Goal: Task Accomplishment & Management: Manage account settings

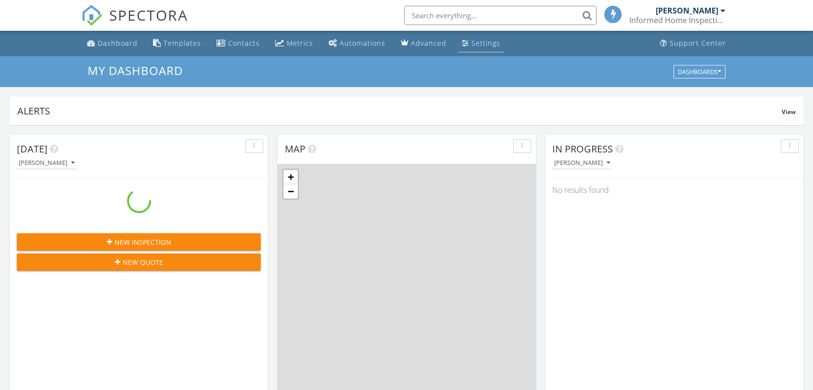
scroll to position [4, 5]
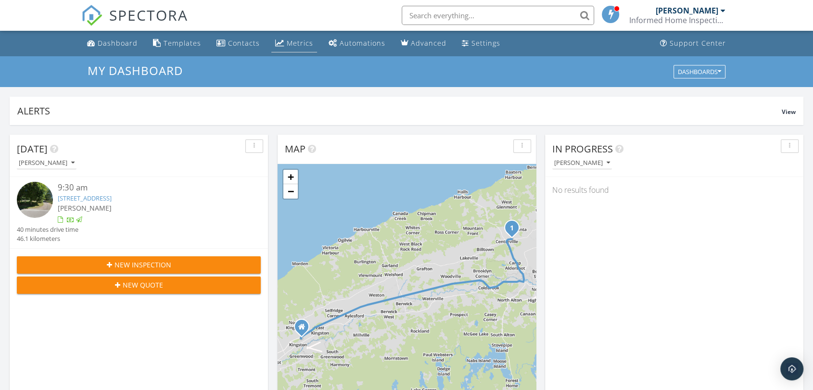
click at [296, 46] on div "Metrics" at bounding box center [300, 42] width 26 height 9
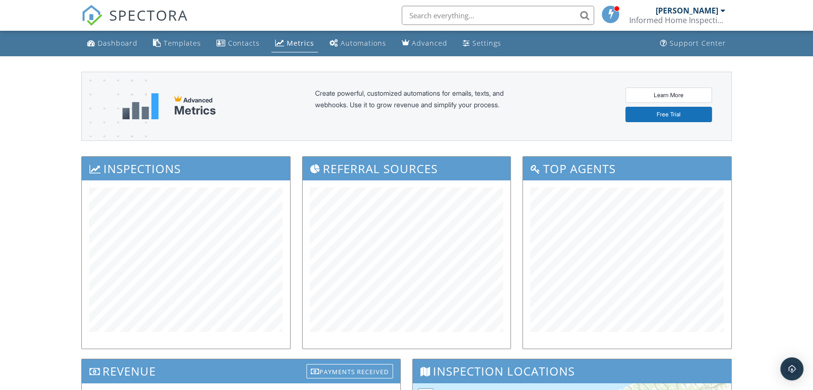
click at [713, 10] on div "[PERSON_NAME]" at bounding box center [687, 11] width 63 height 10
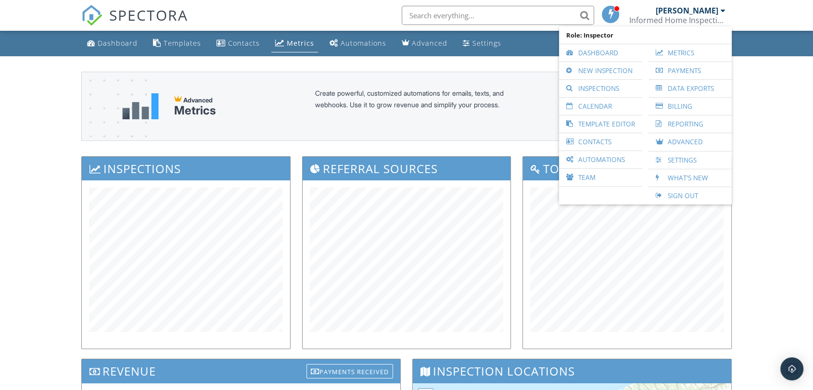
click at [713, 10] on div "[PERSON_NAME]" at bounding box center [687, 11] width 63 height 10
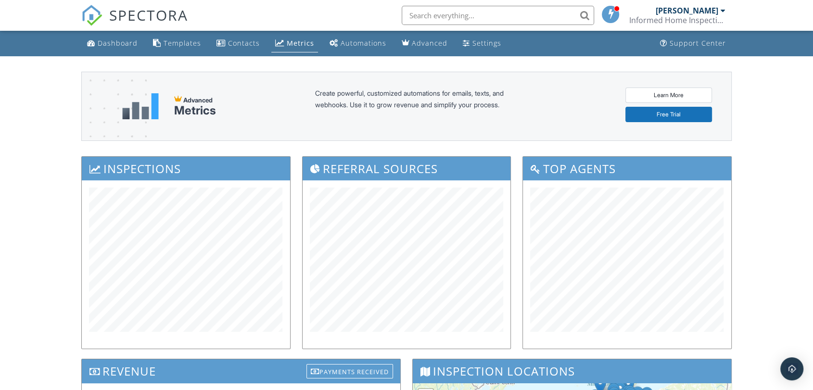
click at [714, 19] on div "Informed Home Inspections Ltd" at bounding box center [677, 20] width 96 height 10
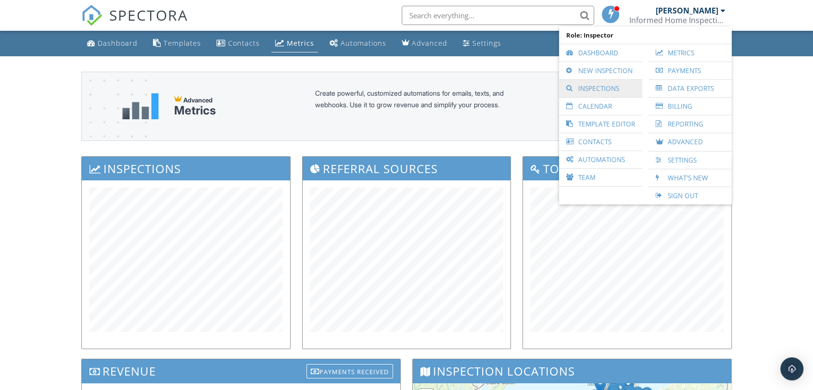
click at [615, 88] on link "Inspections" at bounding box center [601, 88] width 74 height 17
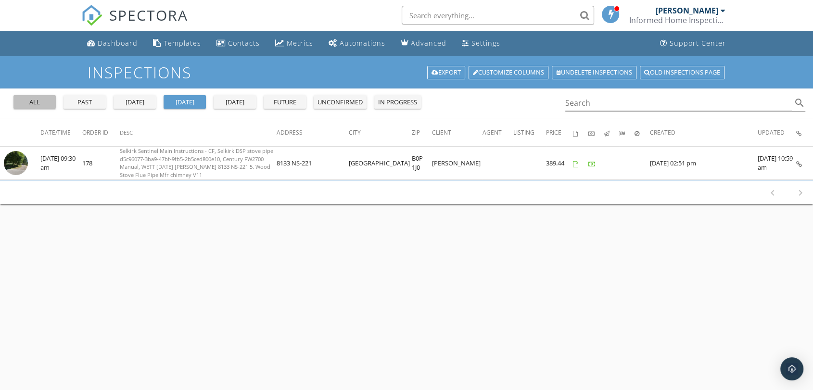
click at [41, 99] on div "all" at bounding box center [34, 103] width 35 height 10
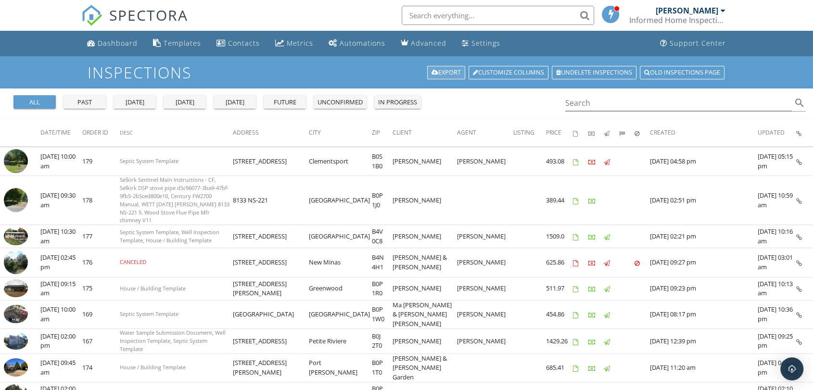
click at [452, 72] on link "Export" at bounding box center [446, 72] width 38 height 13
